Goal: Information Seeking & Learning: Learn about a topic

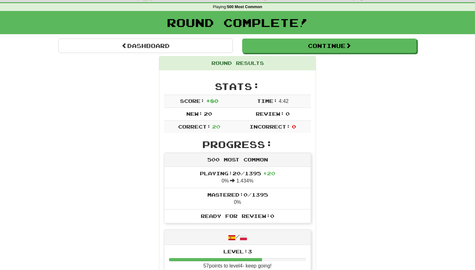
scroll to position [18, 0]
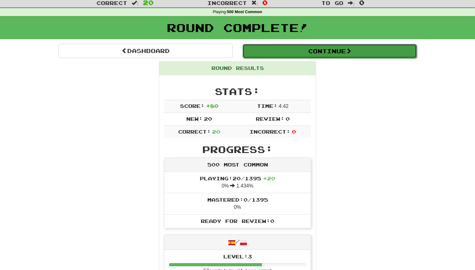
click at [361, 52] on button "Continue" at bounding box center [329, 51] width 174 height 14
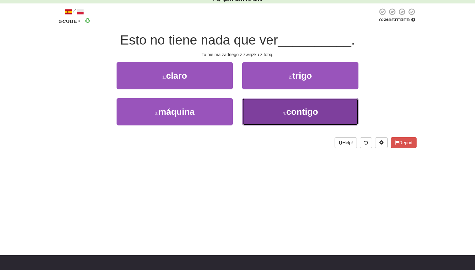
click at [295, 117] on span "contigo" at bounding box center [302, 112] width 32 height 10
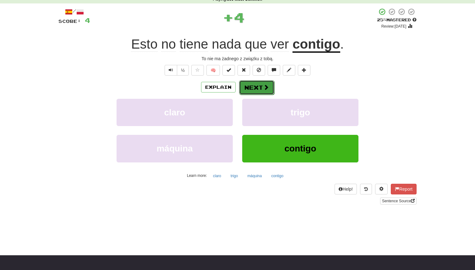
click at [262, 88] on button "Next" at bounding box center [256, 87] width 35 height 14
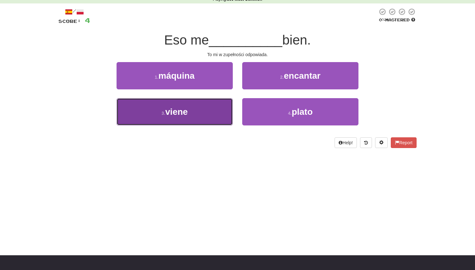
click at [211, 109] on button "3 . viene" at bounding box center [174, 111] width 116 height 27
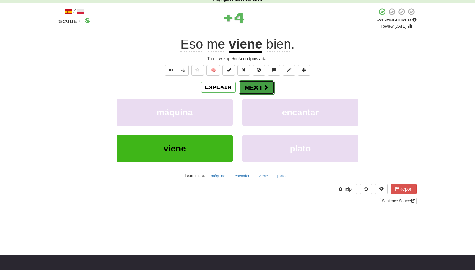
click at [257, 84] on button "Next" at bounding box center [256, 87] width 35 height 14
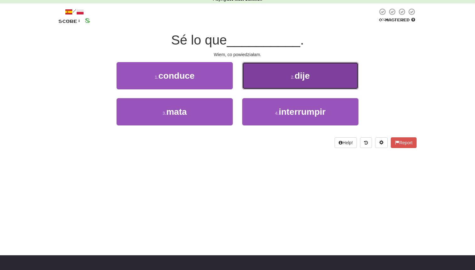
click at [257, 84] on button "2 . dije" at bounding box center [300, 75] width 116 height 27
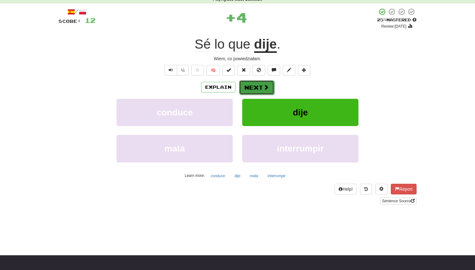
click at [257, 83] on button "Next" at bounding box center [256, 87] width 35 height 14
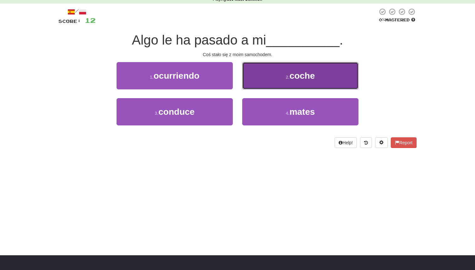
click at [257, 83] on button "2 . coche" at bounding box center [300, 75] width 116 height 27
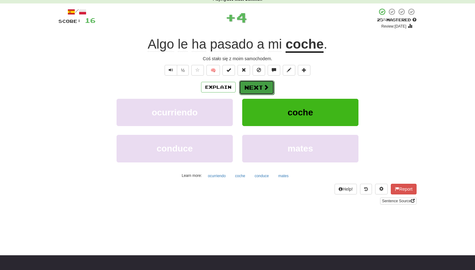
click at [258, 85] on button "Next" at bounding box center [256, 87] width 35 height 14
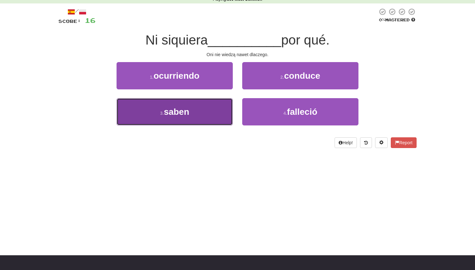
click at [227, 108] on button "3 . saben" at bounding box center [174, 111] width 116 height 27
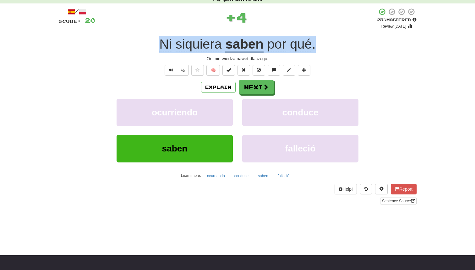
drag, startPoint x: 315, startPoint y: 45, endPoint x: 155, endPoint y: 52, distance: 160.0
click at [155, 52] on div "Ni siquiera saben por qué ." at bounding box center [237, 44] width 358 height 17
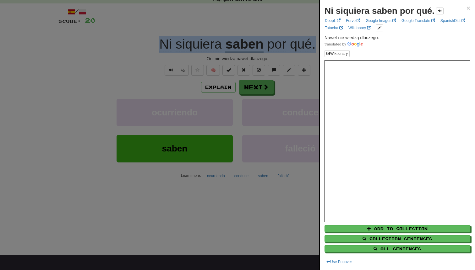
copy div "Ni siquiera saben por qué ."
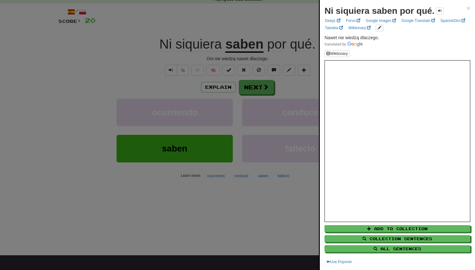
click at [82, 41] on div at bounding box center [237, 135] width 475 height 270
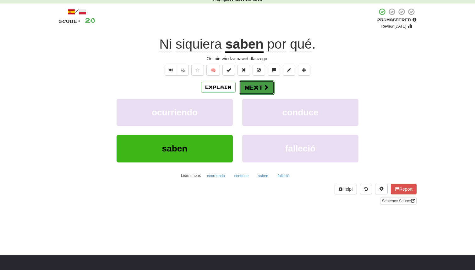
click at [247, 87] on button "Next" at bounding box center [256, 87] width 35 height 14
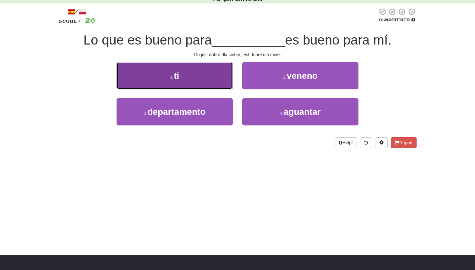
click at [206, 67] on button "1 . ti" at bounding box center [174, 75] width 116 height 27
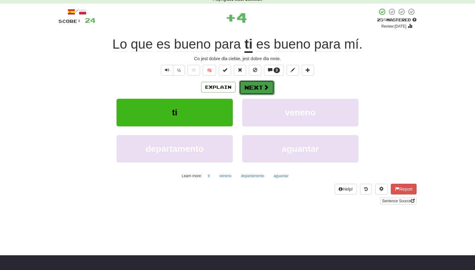
click at [249, 87] on button "Next" at bounding box center [256, 87] width 35 height 14
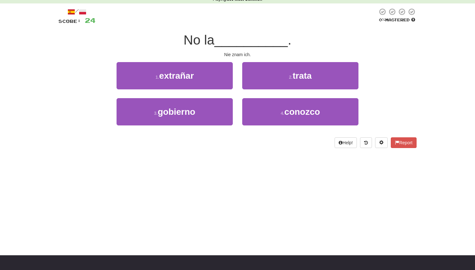
click at [271, 127] on div "4 . conozco" at bounding box center [300, 116] width 126 height 36
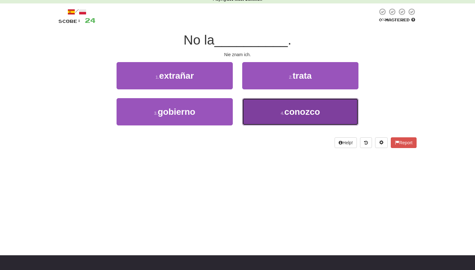
click at [272, 119] on button "4 . conozco" at bounding box center [300, 111] width 116 height 27
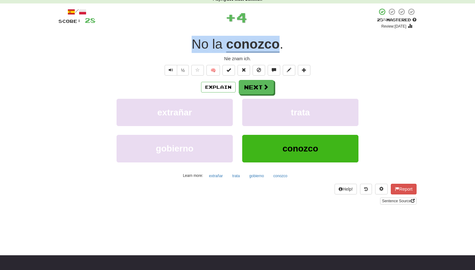
drag, startPoint x: 281, startPoint y: 49, endPoint x: 189, endPoint y: 51, distance: 92.0
click at [189, 51] on div "No la conozco ." at bounding box center [237, 44] width 358 height 17
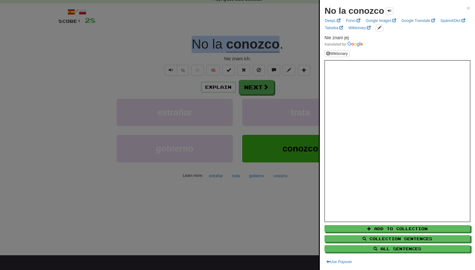
copy div "No la conozco"
click at [95, 73] on div at bounding box center [237, 135] width 475 height 270
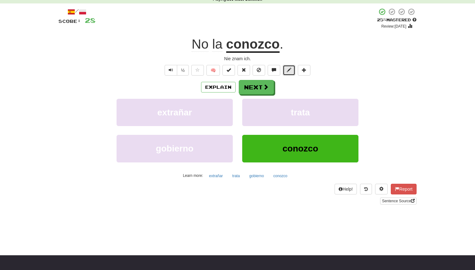
click at [290, 71] on span at bounding box center [289, 70] width 4 height 4
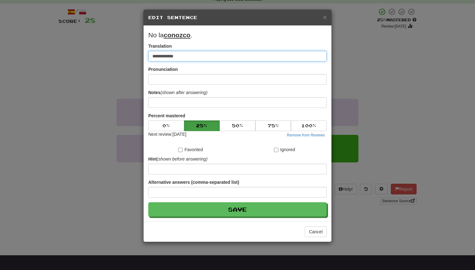
click at [178, 57] on input "**********" at bounding box center [237, 56] width 178 height 11
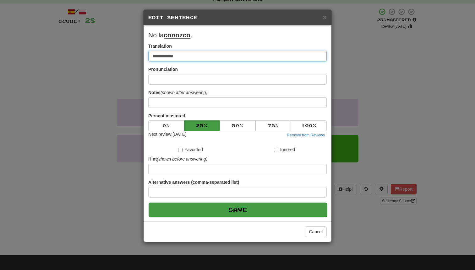
type input "**********"
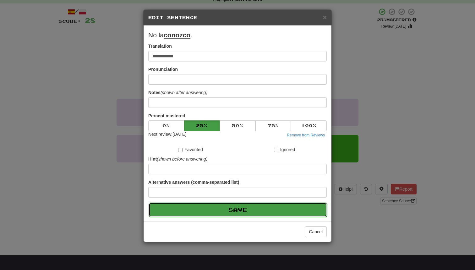
click at [203, 207] on button "Save" at bounding box center [238, 210] width 178 height 14
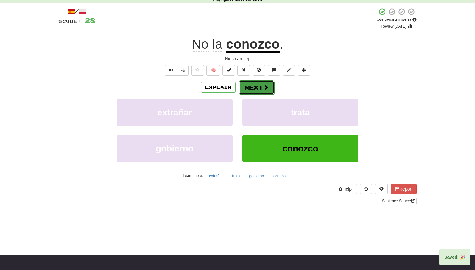
click at [262, 92] on button "Next" at bounding box center [256, 87] width 35 height 14
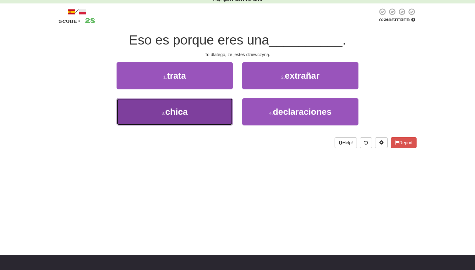
click at [215, 113] on button "3 . chica" at bounding box center [174, 111] width 116 height 27
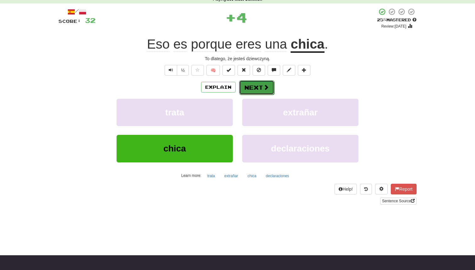
click at [260, 87] on button "Next" at bounding box center [256, 87] width 35 height 14
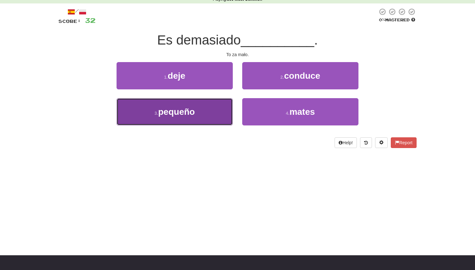
click at [212, 117] on button "3 . pequeño" at bounding box center [174, 111] width 116 height 27
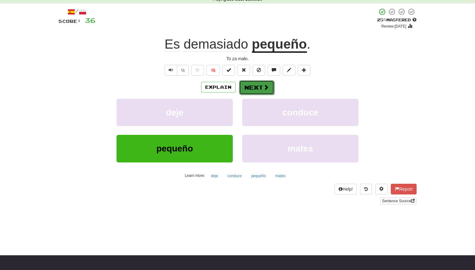
click at [253, 85] on button "Next" at bounding box center [256, 87] width 35 height 14
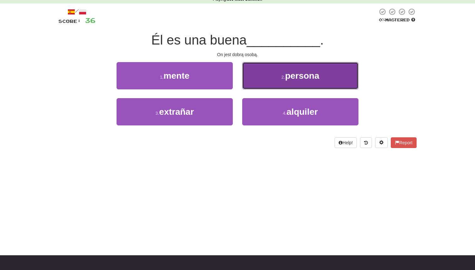
click at [282, 86] on button "2 . persona" at bounding box center [300, 75] width 116 height 27
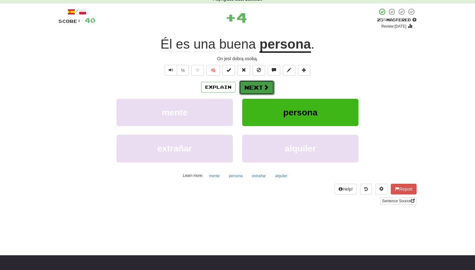
click at [258, 90] on button "Next" at bounding box center [256, 87] width 35 height 14
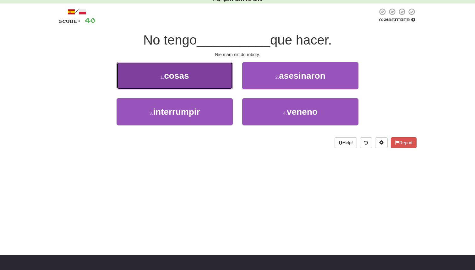
click at [219, 85] on button "1 . cosas" at bounding box center [174, 75] width 116 height 27
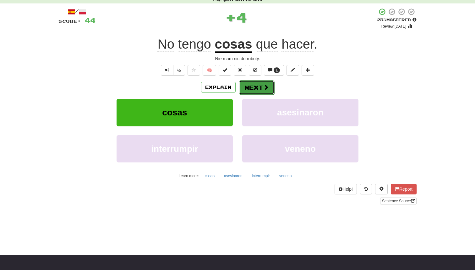
click at [250, 85] on button "Next" at bounding box center [256, 87] width 35 height 14
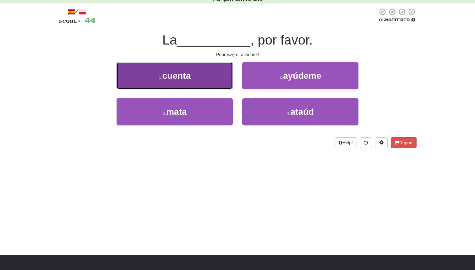
click at [209, 82] on button "1 . cuenta" at bounding box center [174, 75] width 116 height 27
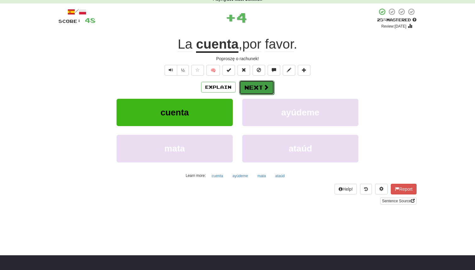
click at [245, 88] on button "Next" at bounding box center [256, 87] width 35 height 14
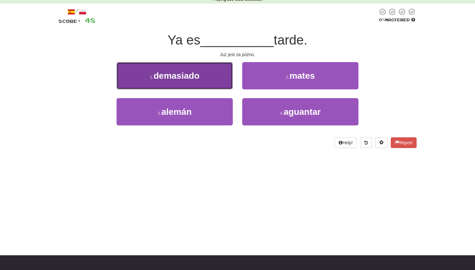
click at [192, 76] on span "demasiado" at bounding box center [177, 76] width 46 height 10
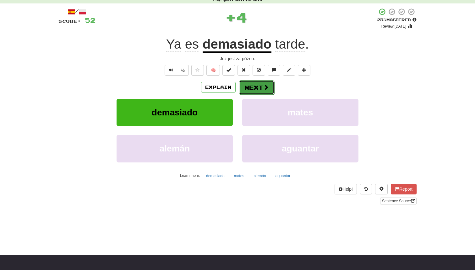
click at [247, 89] on button "Next" at bounding box center [256, 87] width 35 height 14
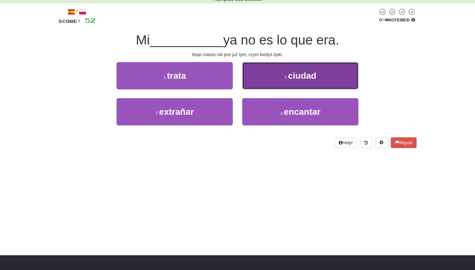
click at [257, 79] on button "2 . ciudad" at bounding box center [300, 75] width 116 height 27
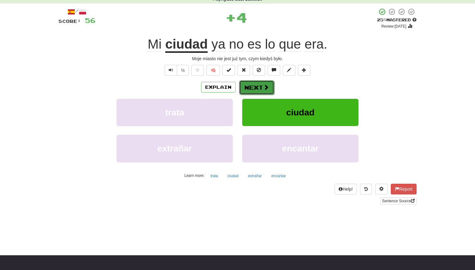
click at [258, 86] on button "Next" at bounding box center [256, 87] width 35 height 14
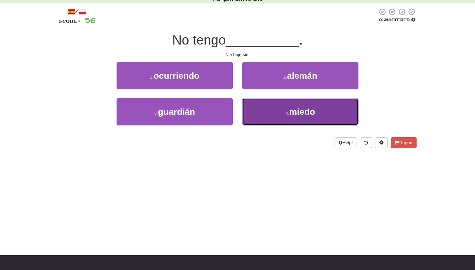
click at [259, 105] on button "4 . miedo" at bounding box center [300, 111] width 116 height 27
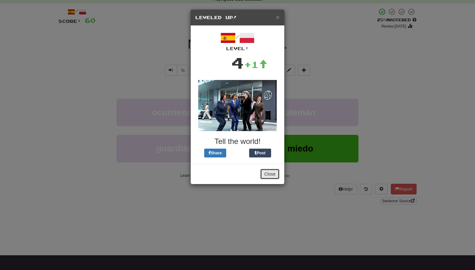
click at [271, 176] on button "Close" at bounding box center [269, 174] width 19 height 11
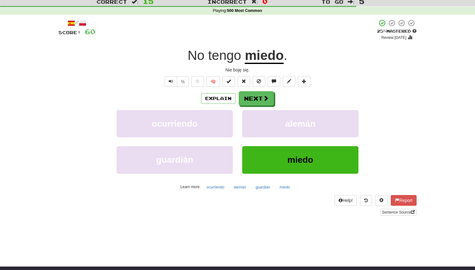
scroll to position [15, 0]
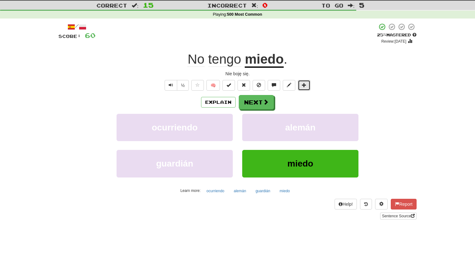
click at [302, 85] on span at bounding box center [304, 85] width 4 height 4
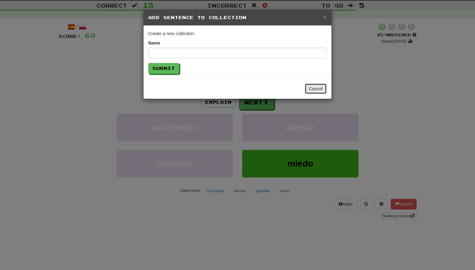
click at [312, 89] on button "Cancel" at bounding box center [316, 89] width 22 height 11
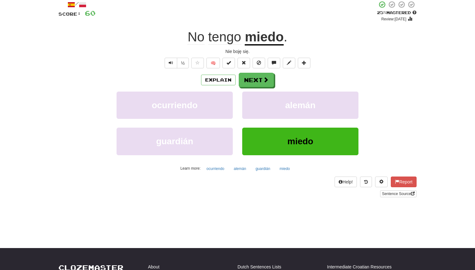
scroll to position [0, 0]
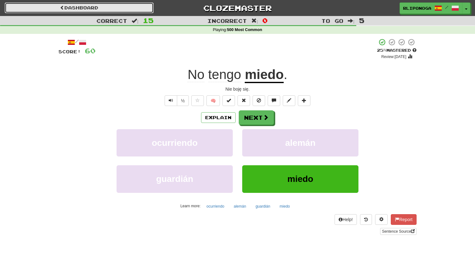
click at [84, 13] on link "Dashboard" at bounding box center [79, 8] width 149 height 11
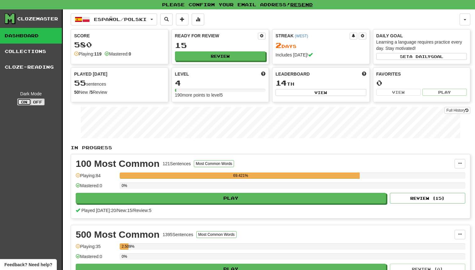
click at [25, 102] on button "On" at bounding box center [24, 102] width 14 height 7
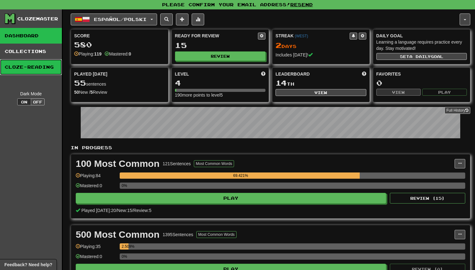
click at [28, 65] on link "Cloze-Reading" at bounding box center [31, 67] width 62 height 16
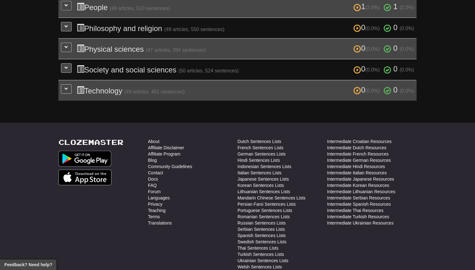
scroll to position [295, 0]
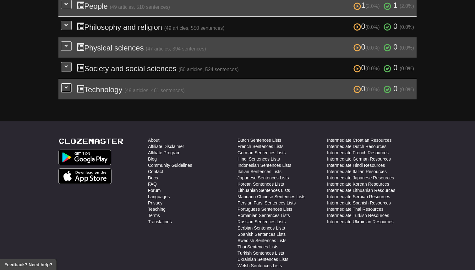
click at [67, 87] on button at bounding box center [66, 87] width 11 height 9
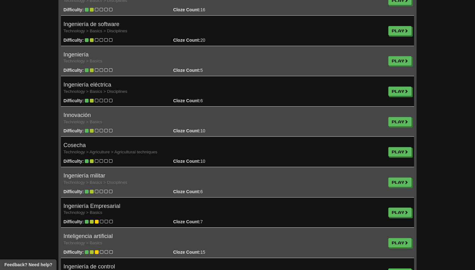
scroll to position [300, 0]
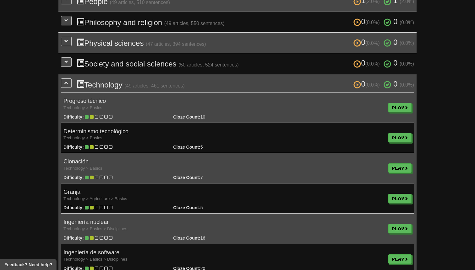
click at [400, 110] on td "Play" at bounding box center [400, 108] width 28 height 30
click at [400, 108] on td "Play" at bounding box center [400, 108] width 28 height 30
click at [399, 98] on td "Play" at bounding box center [400, 108] width 28 height 30
click at [399, 103] on link "Play" at bounding box center [399, 107] width 23 height 9
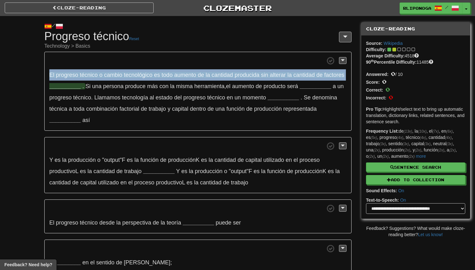
drag, startPoint x: 51, startPoint y: 73, endPoint x: 70, endPoint y: 87, distance: 23.6
click at [70, 78] on span "El progreso técnico o cambio tecnológico es todo aumento de la cantidad produci…" at bounding box center [196, 75] width 295 height 6
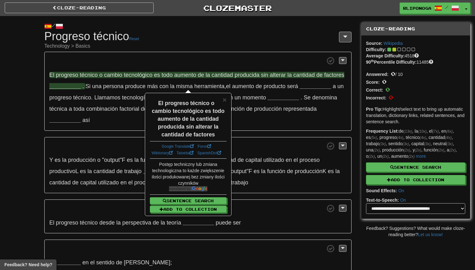
click at [61, 93] on p "El progreso técnico o cambio tecnológico es todo aumento de la cantidad produci…" at bounding box center [197, 91] width 307 height 79
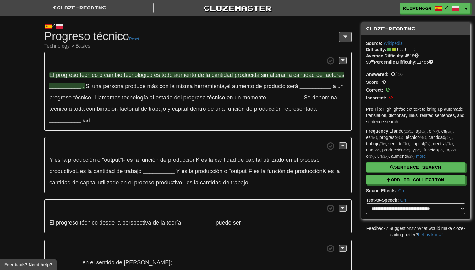
click at [283, 74] on span "alterar" at bounding box center [278, 75] width 16 height 6
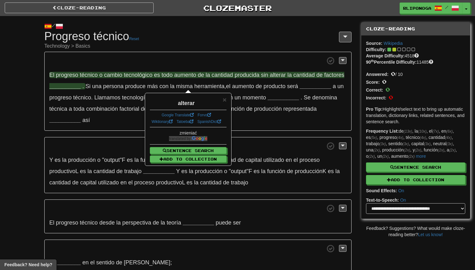
click at [280, 64] on span at bounding box center [197, 61] width 297 height 8
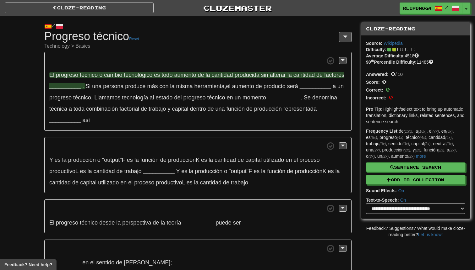
click at [81, 88] on strong "__________" at bounding box center [64, 86] width 31 height 6
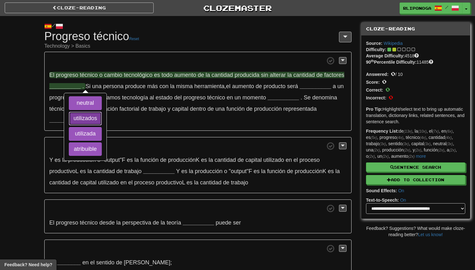
click at [84, 116] on button "utilizados" at bounding box center [85, 119] width 33 height 14
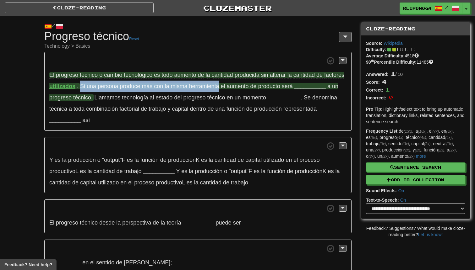
drag, startPoint x: 103, startPoint y: 86, endPoint x: 242, endPoint y: 89, distance: 138.5
click at [242, 89] on span "Si una persona produce más con la misma herramienta , el aumento de producto se…" at bounding box center [187, 86] width 214 height 6
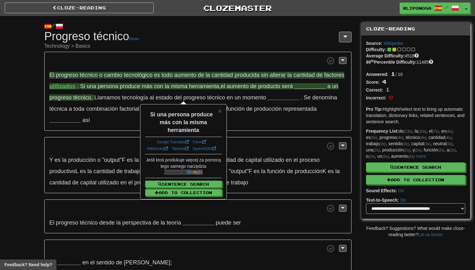
click at [245, 126] on p "El progreso técnico o cambio tecnológico es todo aumento de la cantidad produci…" at bounding box center [197, 91] width 307 height 79
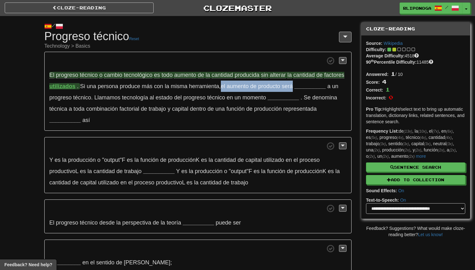
drag, startPoint x: 246, startPoint y: 87, endPoint x: 323, endPoint y: 84, distance: 77.9
click at [323, 84] on p "El progreso técnico o cambio tecnológico es todo aumento de la cantidad produci…" at bounding box center [197, 91] width 307 height 79
click at [285, 123] on p "El progreso técnico o cambio tecnológico es todo aumento de la cantidad produci…" at bounding box center [197, 91] width 307 height 79
drag, startPoint x: 245, startPoint y: 87, endPoint x: 318, endPoint y: 88, distance: 73.2
click at [318, 88] on p "El progreso técnico o cambio tecnológico es todo aumento de la cantidad produci…" at bounding box center [197, 91] width 307 height 79
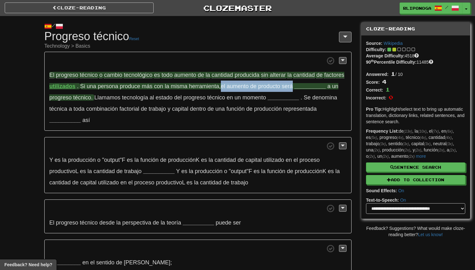
click at [280, 87] on span "producto" at bounding box center [269, 86] width 22 height 6
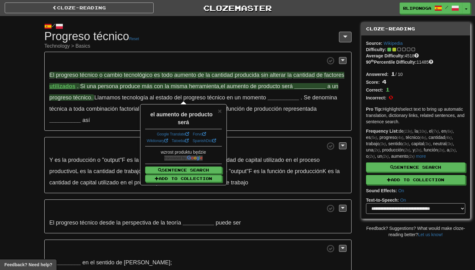
click at [280, 123] on p "El progreso técnico o cambio tecnológico es todo aumento de la cantidad produci…" at bounding box center [197, 91] width 307 height 79
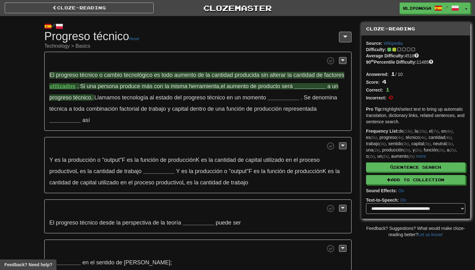
click at [294, 89] on strong "__________" at bounding box center [309, 86] width 31 height 6
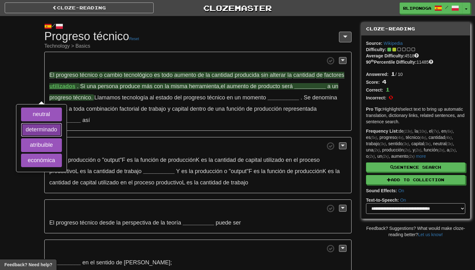
click at [62, 128] on button "determinado" at bounding box center [41, 130] width 41 height 14
click at [62, 148] on button "atribuible" at bounding box center [41, 145] width 41 height 14
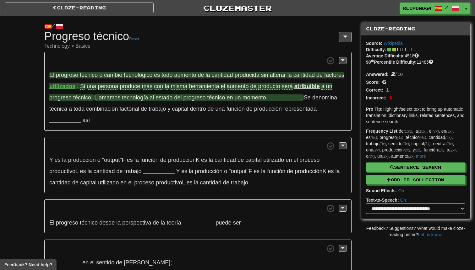
click at [109, 98] on span "Llamamos" at bounding box center [107, 98] width 26 height 6
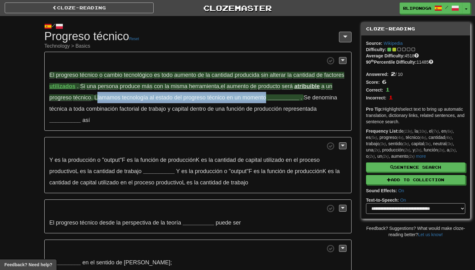
drag, startPoint x: 109, startPoint y: 99, endPoint x: 280, endPoint y: 100, distance: 170.8
click at [268, 100] on span "Llamamos tecnología al estado del progreso técnico en un momento" at bounding box center [180, 98] width 173 height 6
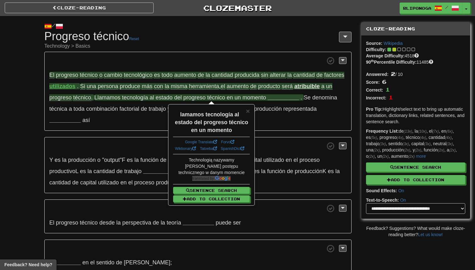
click at [280, 125] on p "El progreso técnico o cambio tecnológico es todo aumento de la cantidad produci…" at bounding box center [197, 91] width 307 height 79
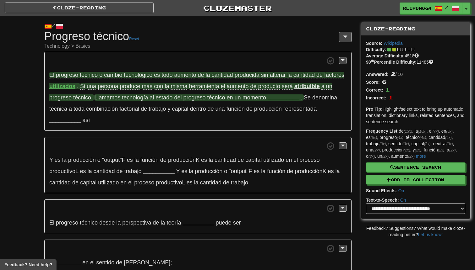
click at [293, 98] on strong "__________" at bounding box center [283, 98] width 31 height 6
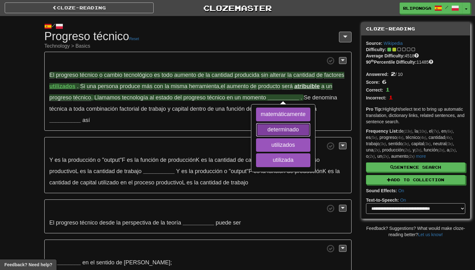
click at [294, 127] on button "determinado" at bounding box center [283, 130] width 54 height 14
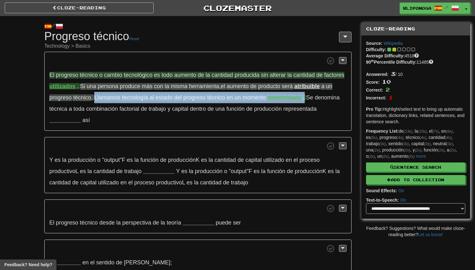
drag, startPoint x: 107, startPoint y: 99, endPoint x: 320, endPoint y: 102, distance: 213.2
click at [320, 102] on p "El progreso técnico o cambio tecnológico es todo aumento de la cantidad produci…" at bounding box center [197, 91] width 307 height 79
click at [233, 99] on span "en" at bounding box center [230, 98] width 6 height 7
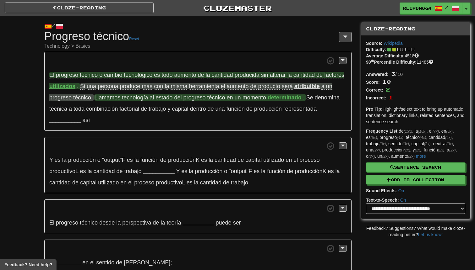
click at [233, 99] on span "en" at bounding box center [230, 98] width 6 height 7
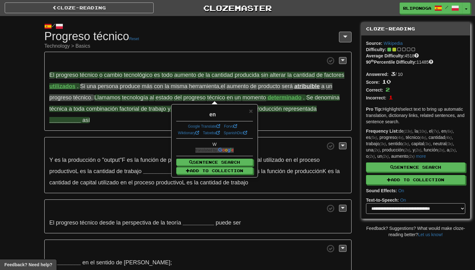
click at [118, 106] on span "combinación" at bounding box center [102, 109] width 32 height 6
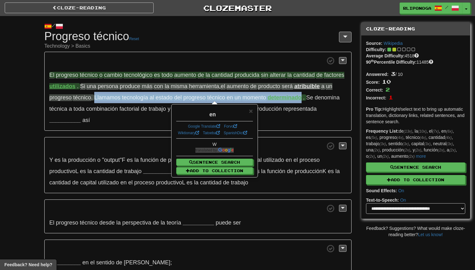
drag, startPoint x: 108, startPoint y: 97, endPoint x: 316, endPoint y: 101, distance: 207.9
click at [306, 101] on span "Llamamos tecnología al estado del progreso técnico en un momento determinado ." at bounding box center [200, 98] width 212 height 7
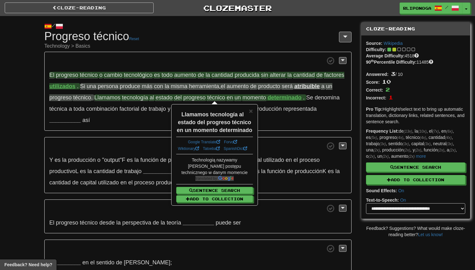
click at [319, 114] on p "El progreso técnico o cambio tecnológico es todo aumento de la cantidad produci…" at bounding box center [197, 91] width 307 height 79
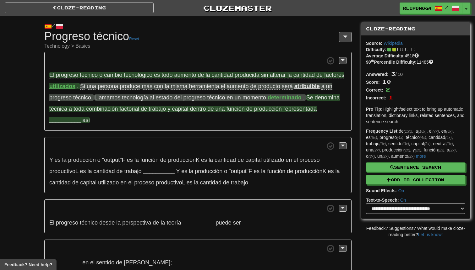
click at [81, 120] on strong "__________" at bounding box center [64, 120] width 31 height 6
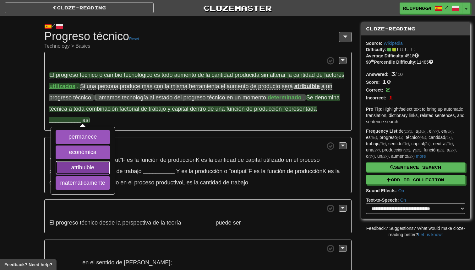
click at [98, 171] on button "atribuible" at bounding box center [83, 168] width 54 height 14
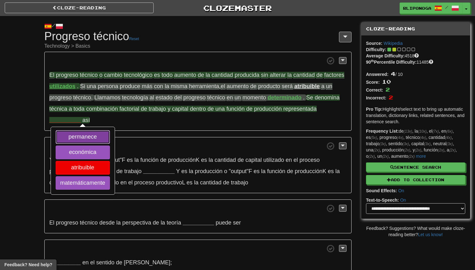
click at [108, 137] on button "permanece" at bounding box center [83, 137] width 54 height 14
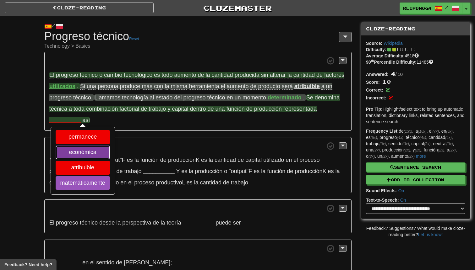
click at [104, 155] on button "económica" at bounding box center [83, 153] width 54 height 14
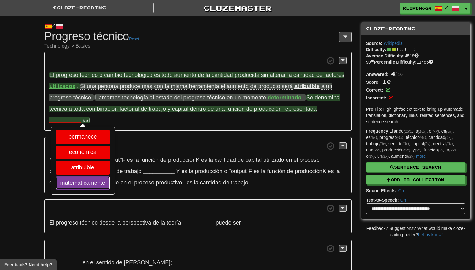
click at [105, 185] on button "matemáticamente" at bounding box center [83, 183] width 54 height 14
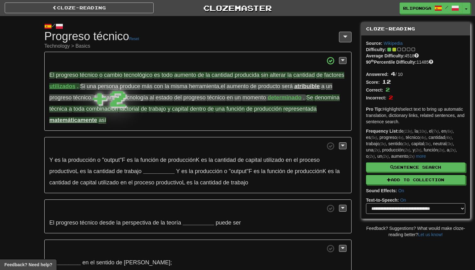
click at [163, 127] on p "El progreso técnico o cambio tecnológico es todo aumento de la cantidad produci…" at bounding box center [197, 91] width 307 height 79
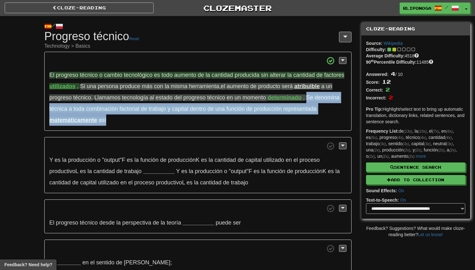
drag, startPoint x: 321, startPoint y: 96, endPoint x: 316, endPoint y: 118, distance: 21.9
click at [316, 118] on p "El progreso técnico o cambio tecnológico es todo aumento de la cantidad produci…" at bounding box center [197, 91] width 307 height 79
click at [97, 122] on strong "matemáticamente" at bounding box center [73, 120] width 48 height 6
drag, startPoint x: 322, startPoint y: 99, endPoint x: 156, endPoint y: 117, distance: 166.8
click at [156, 117] on p "El progreso técnico o cambio tecnológico es todo aumento de la cantidad produci…" at bounding box center [197, 91] width 307 height 79
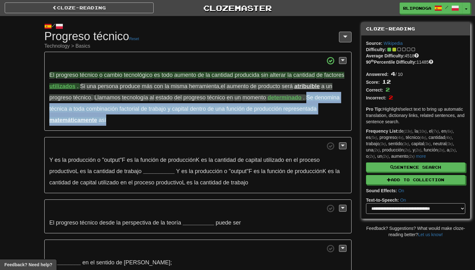
click at [139, 110] on span "factorial" at bounding box center [129, 109] width 20 height 7
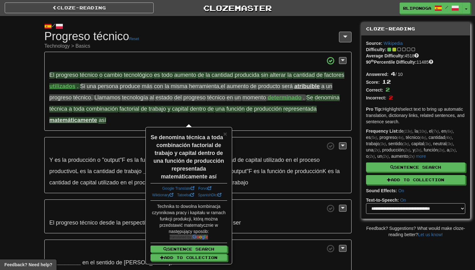
click at [249, 126] on p "El progreso técnico o cambio tecnológico es todo aumento de la cantidad produci…" at bounding box center [197, 91] width 307 height 79
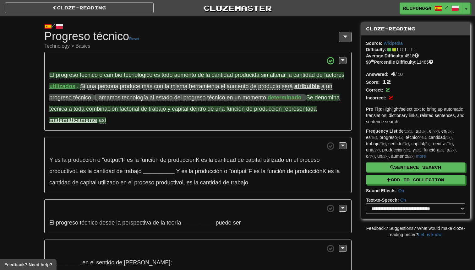
click at [315, 101] on span "denomina" at bounding box center [327, 98] width 25 height 7
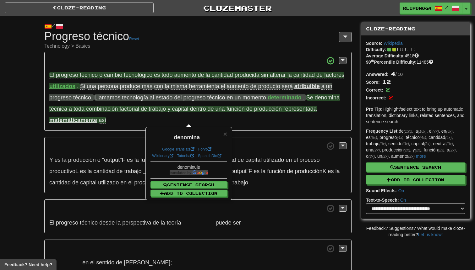
click at [324, 117] on p "El progreso técnico o cambio tecnológico es todo aumento de la cantidad produci…" at bounding box center [197, 91] width 307 height 79
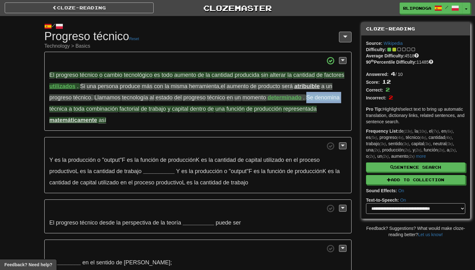
drag, startPoint x: 321, startPoint y: 98, endPoint x: 75, endPoint y: 111, distance: 246.5
click at [75, 111] on p "El progreso técnico o cambio tecnológico es todo aumento de la cantidad produci…" at bounding box center [197, 91] width 307 height 79
click at [315, 101] on span "denomina" at bounding box center [327, 98] width 25 height 7
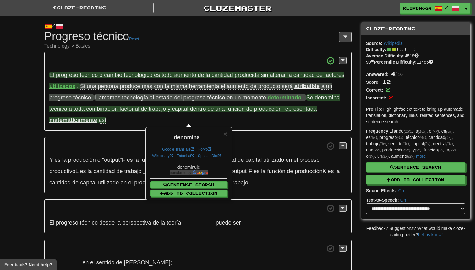
click at [313, 100] on span "Se" at bounding box center [309, 98] width 7 height 7
click at [329, 109] on p "El progreso técnico o cambio tecnológico es todo aumento de la cantidad produci…" at bounding box center [197, 91] width 307 height 79
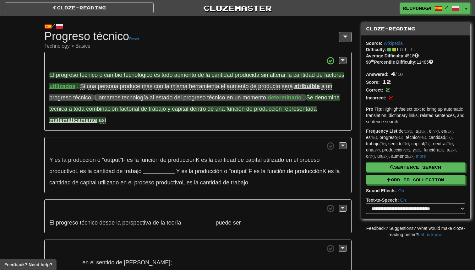
click at [67, 111] on span "técnica" at bounding box center [58, 109] width 18 height 7
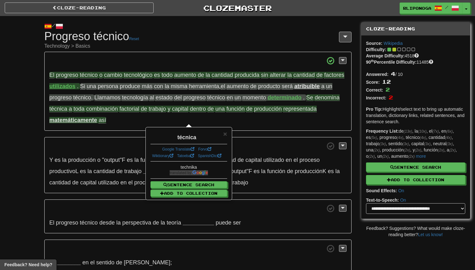
click at [268, 121] on p "El progreso técnico o cambio tecnológico es todo aumento de la cantidad produci…" at bounding box center [197, 91] width 307 height 79
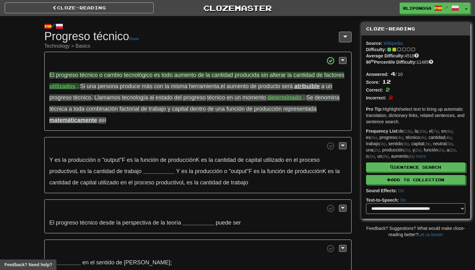
click at [238, 120] on p "El progreso técnico o cambio tecnológico es todo aumento de la cantidad produci…" at bounding box center [197, 91] width 307 height 79
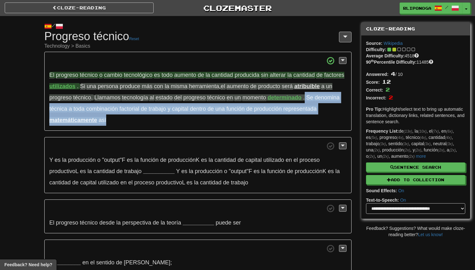
drag, startPoint x: 321, startPoint y: 99, endPoint x: 322, endPoint y: 118, distance: 19.8
click at [322, 118] on p "El progreso técnico o cambio tecnológico es todo aumento de la cantidad produci…" at bounding box center [197, 91] width 307 height 79
copy p "Se denomina técnica a toda combinación factorial de trabajo y capital dentro de…"
